Goal: Information Seeking & Learning: Learn about a topic

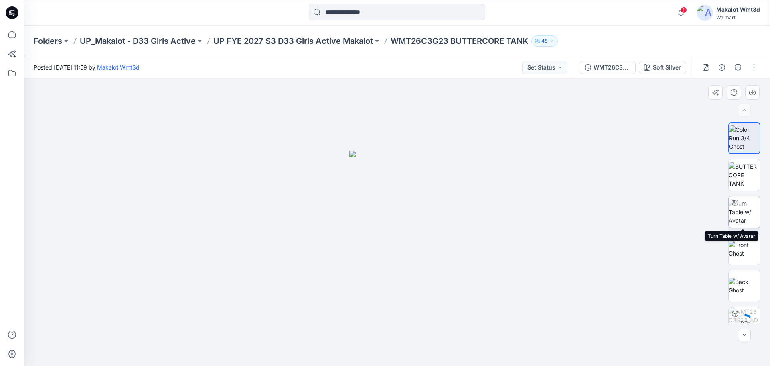
click at [743, 211] on img at bounding box center [744, 211] width 31 height 25
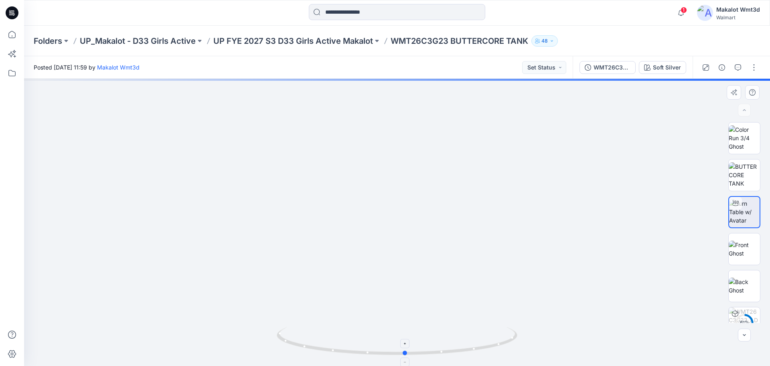
drag, startPoint x: 402, startPoint y: 355, endPoint x: 410, endPoint y: 353, distance: 8.8
click at [410, 353] on icon at bounding box center [398, 342] width 243 height 30
click at [550, 209] on img at bounding box center [397, 139] width 619 height 453
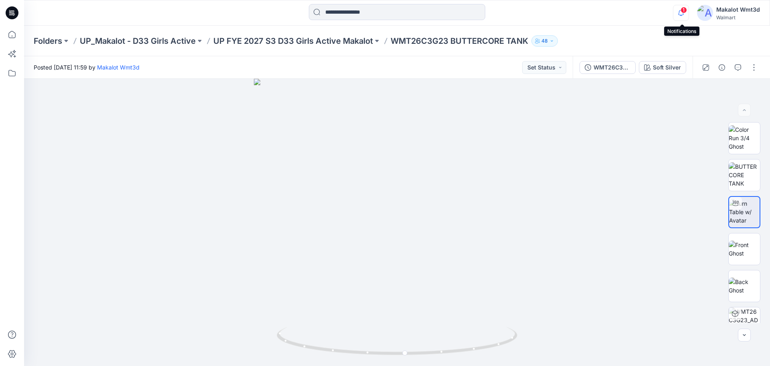
click at [681, 10] on icon "button" at bounding box center [681, 12] width 6 height 5
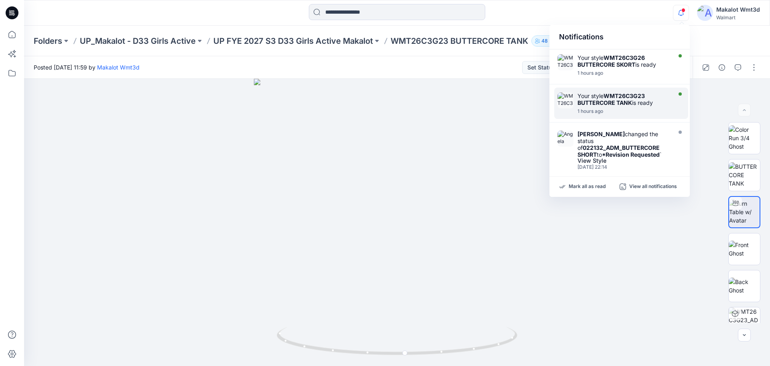
click at [632, 106] on div at bounding box center [624, 107] width 92 height 2
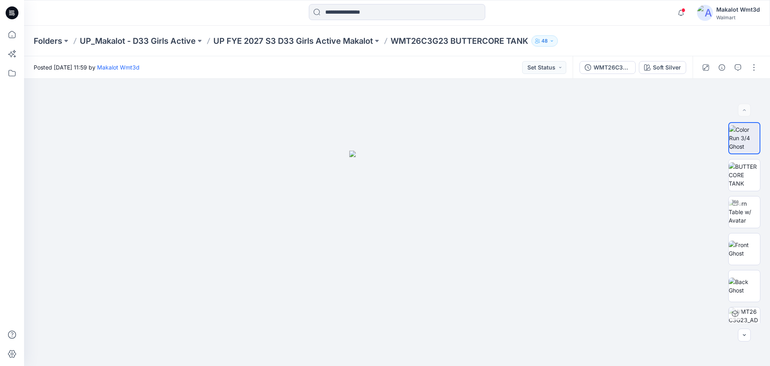
click at [686, 10] on span at bounding box center [684, 10] width 4 height 4
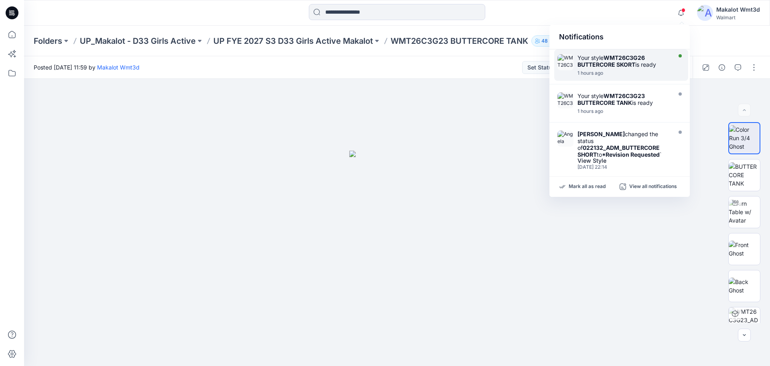
click at [630, 66] on strong "WMT26C3G26 BUTTERCORE SKORT" at bounding box center [611, 61] width 67 height 14
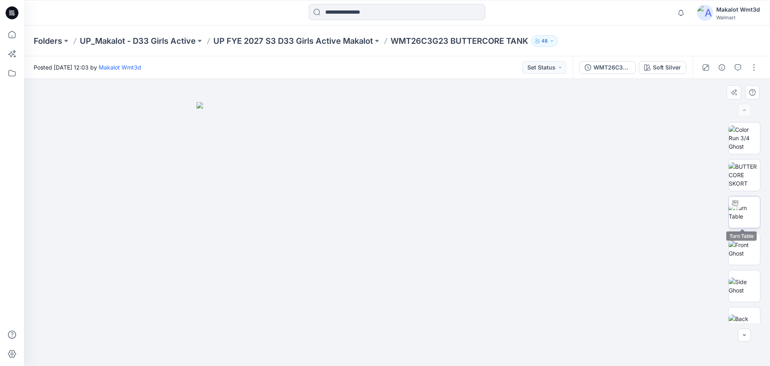
click at [746, 219] on img at bounding box center [744, 211] width 31 height 17
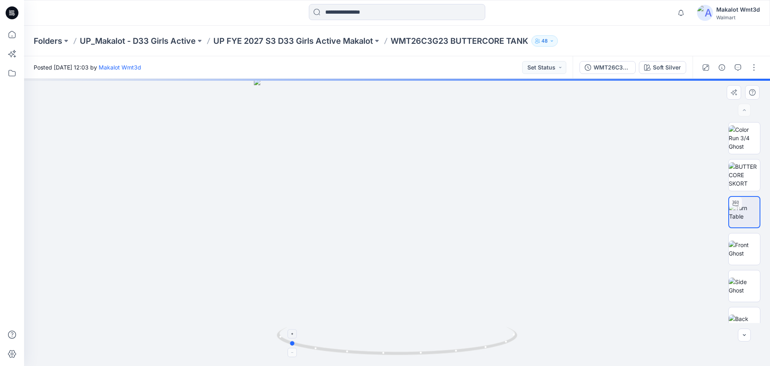
drag, startPoint x: 400, startPoint y: 355, endPoint x: 291, endPoint y: 347, distance: 108.6
click at [291, 347] on icon at bounding box center [398, 342] width 243 height 30
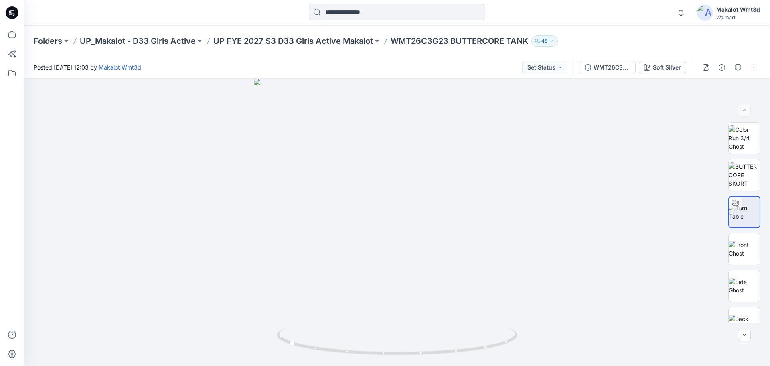
click at [481, 56] on div "Folders UP_Makalot - D33 Girls Active UP FYE 2027 S3 D33 Girls Active Makalot W…" at bounding box center [397, 41] width 746 height 30
click at [483, 68] on div "Posted Friday, September 19, 2025 12:03 by Makalot Wmt3d Set Status" at bounding box center [298, 67] width 549 height 22
click at [681, 16] on icon "button" at bounding box center [681, 13] width 15 height 16
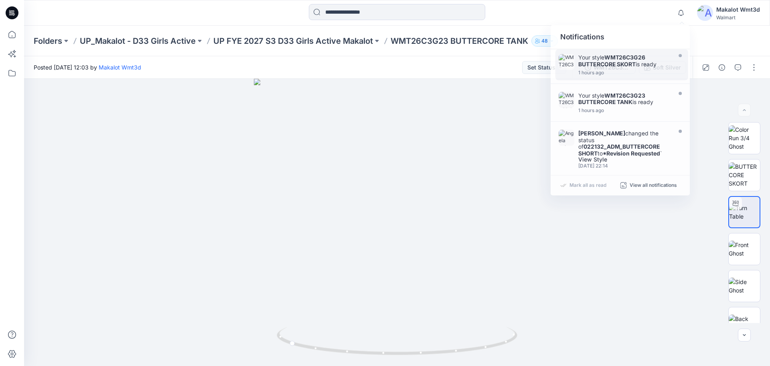
click at [728, 46] on div "Folders UP_Makalot - D33 Girls Active UP FYE 2027 S3 D33 Girls Active Makalot W…" at bounding box center [397, 41] width 746 height 30
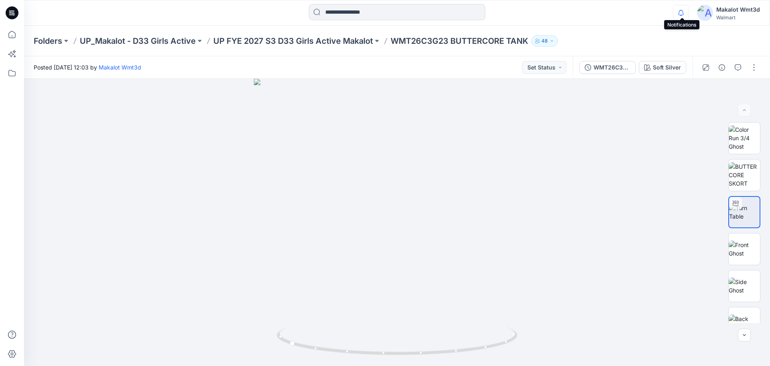
click at [683, 14] on icon "button" at bounding box center [681, 13] width 15 height 16
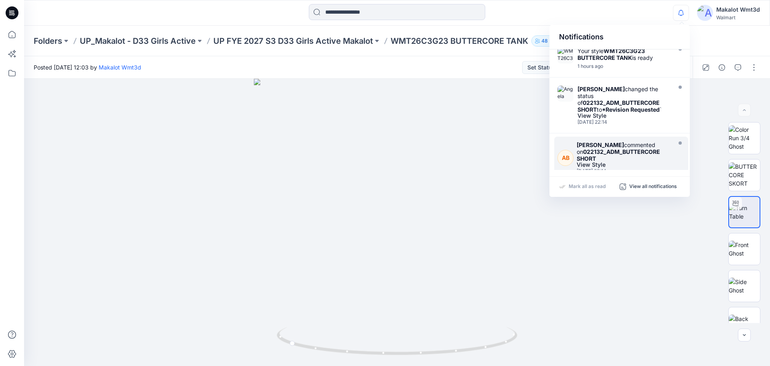
scroll to position [80, 0]
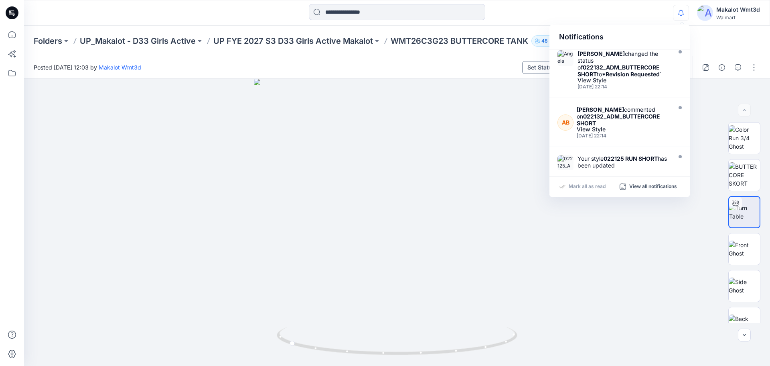
click at [498, 64] on div "Posted Friday, September 19, 2025 12:03 by Makalot Wmt3d Set Status" at bounding box center [298, 67] width 549 height 22
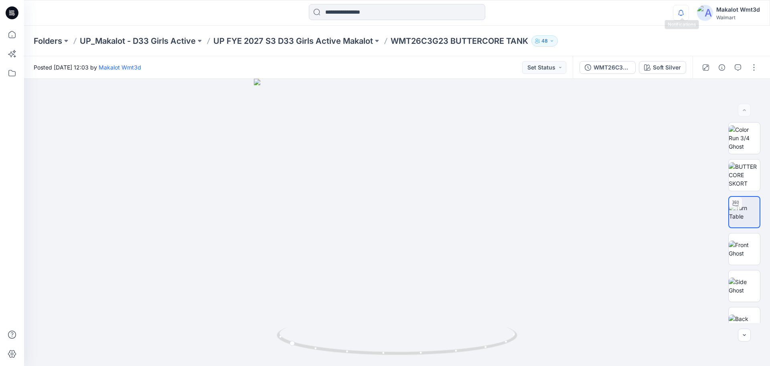
click at [685, 15] on icon "button" at bounding box center [681, 13] width 15 height 16
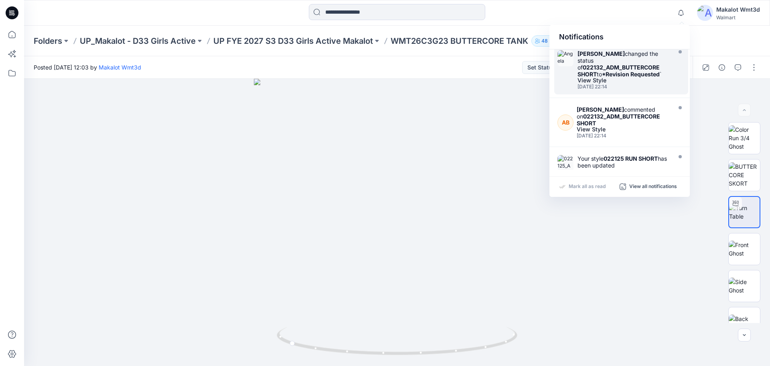
click at [617, 73] on strong "*Revision Requested" at bounding box center [631, 74] width 58 height 7
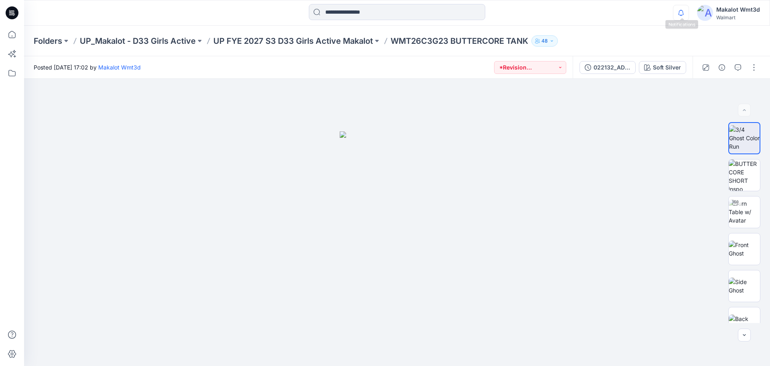
click at [688, 11] on icon "button" at bounding box center [681, 13] width 15 height 16
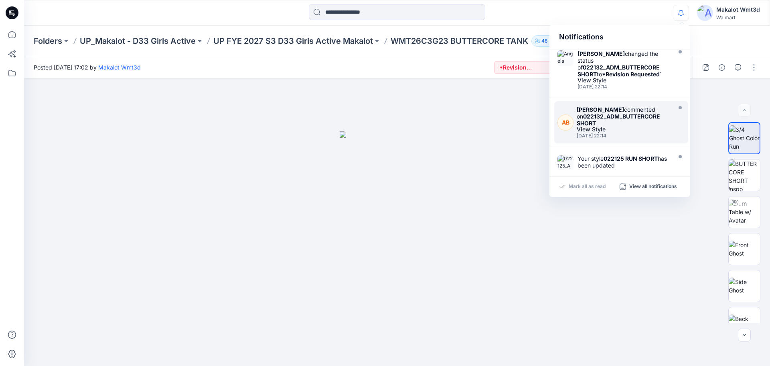
click at [598, 124] on div "Angela Bohannan commented on 022132_ADM_BUTTERCORE SHORT" at bounding box center [623, 116] width 93 height 20
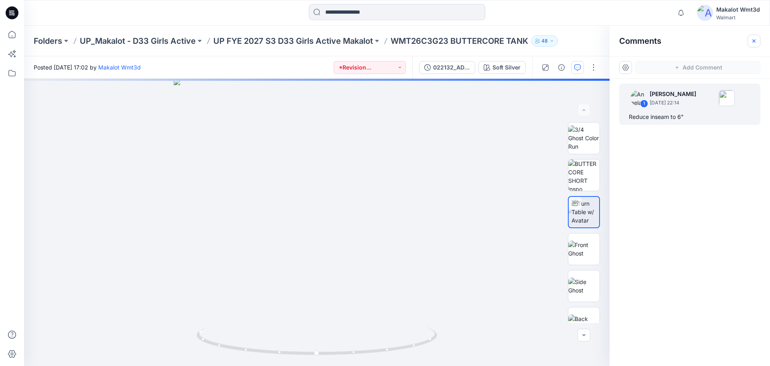
click at [754, 42] on icon "button" at bounding box center [754, 41] width 6 height 6
